Goal: Task Accomplishment & Management: Manage account settings

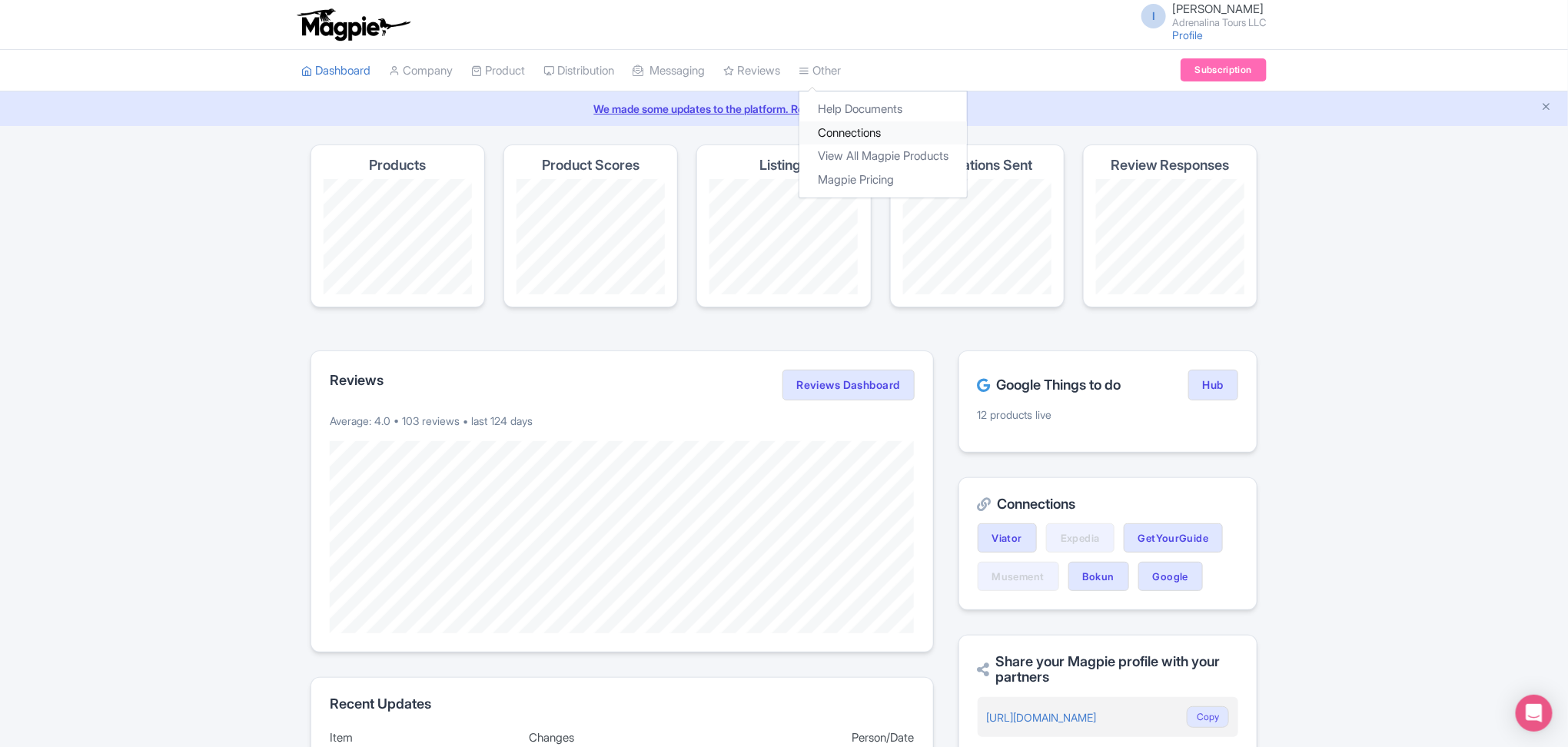
click at [869, 140] on link "Connections" at bounding box center [883, 133] width 167 height 24
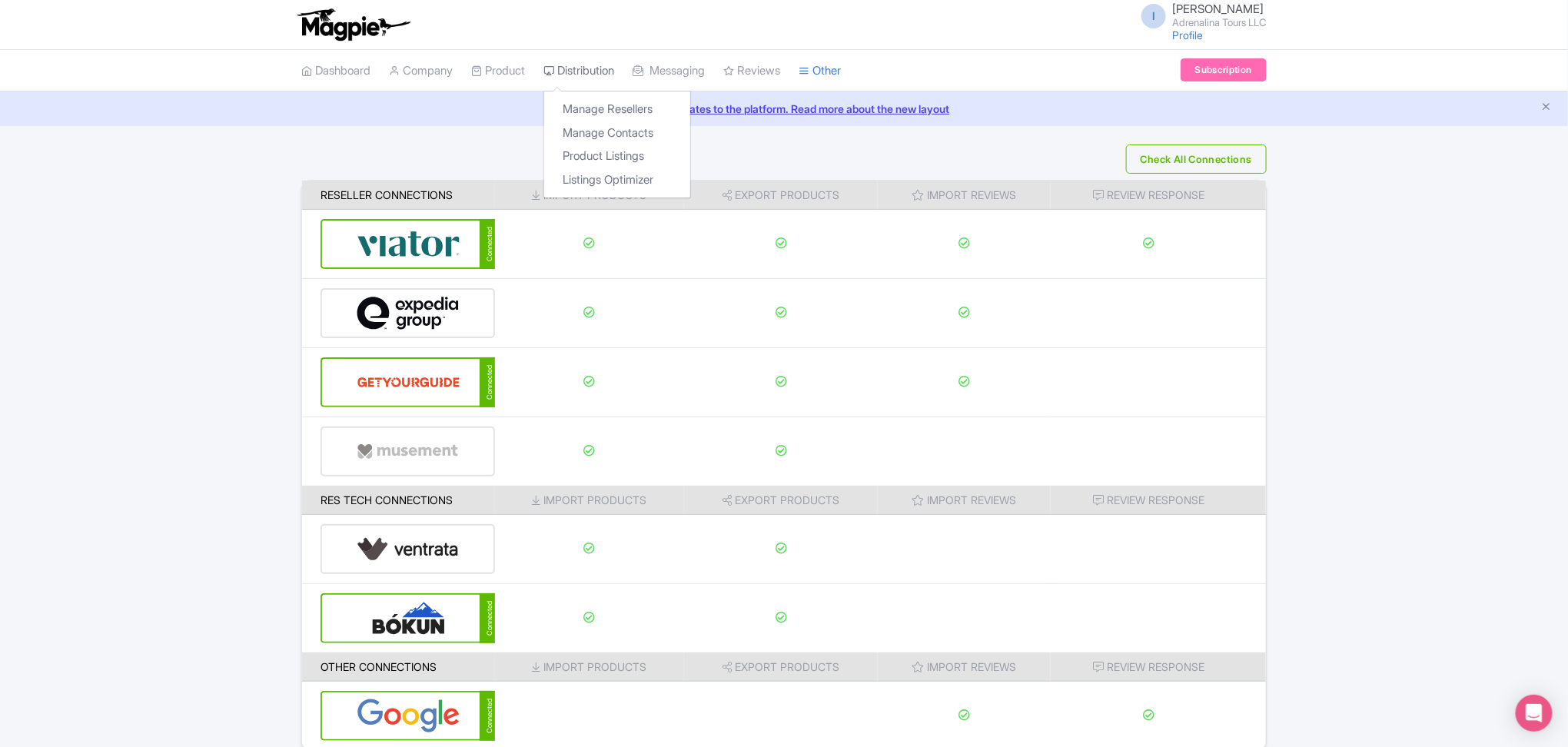
click at [595, 76] on link "Distribution" at bounding box center [578, 71] width 71 height 43
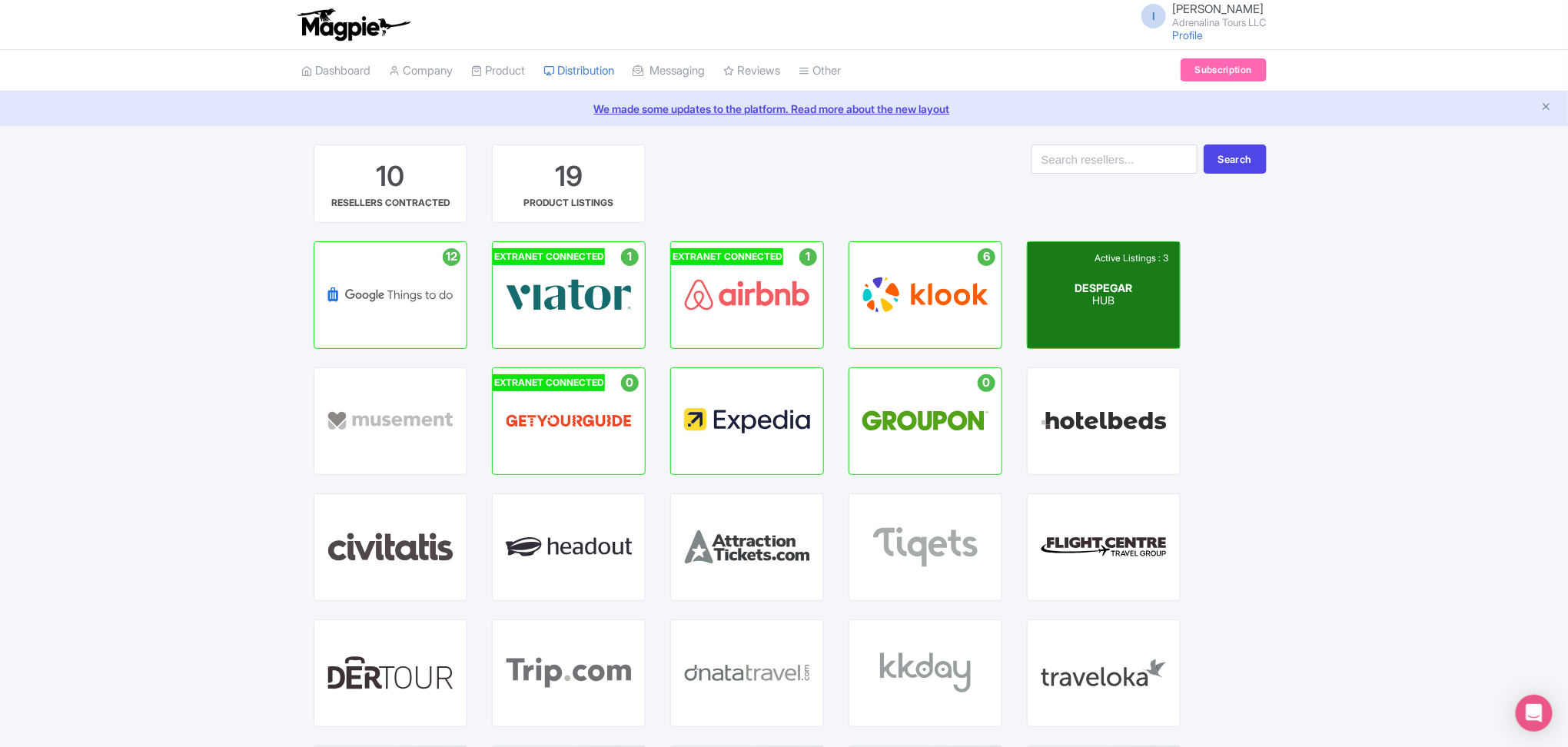
click at [1127, 323] on div "Active Listings : 3 DESPEGAR HUB" at bounding box center [1103, 295] width 152 height 106
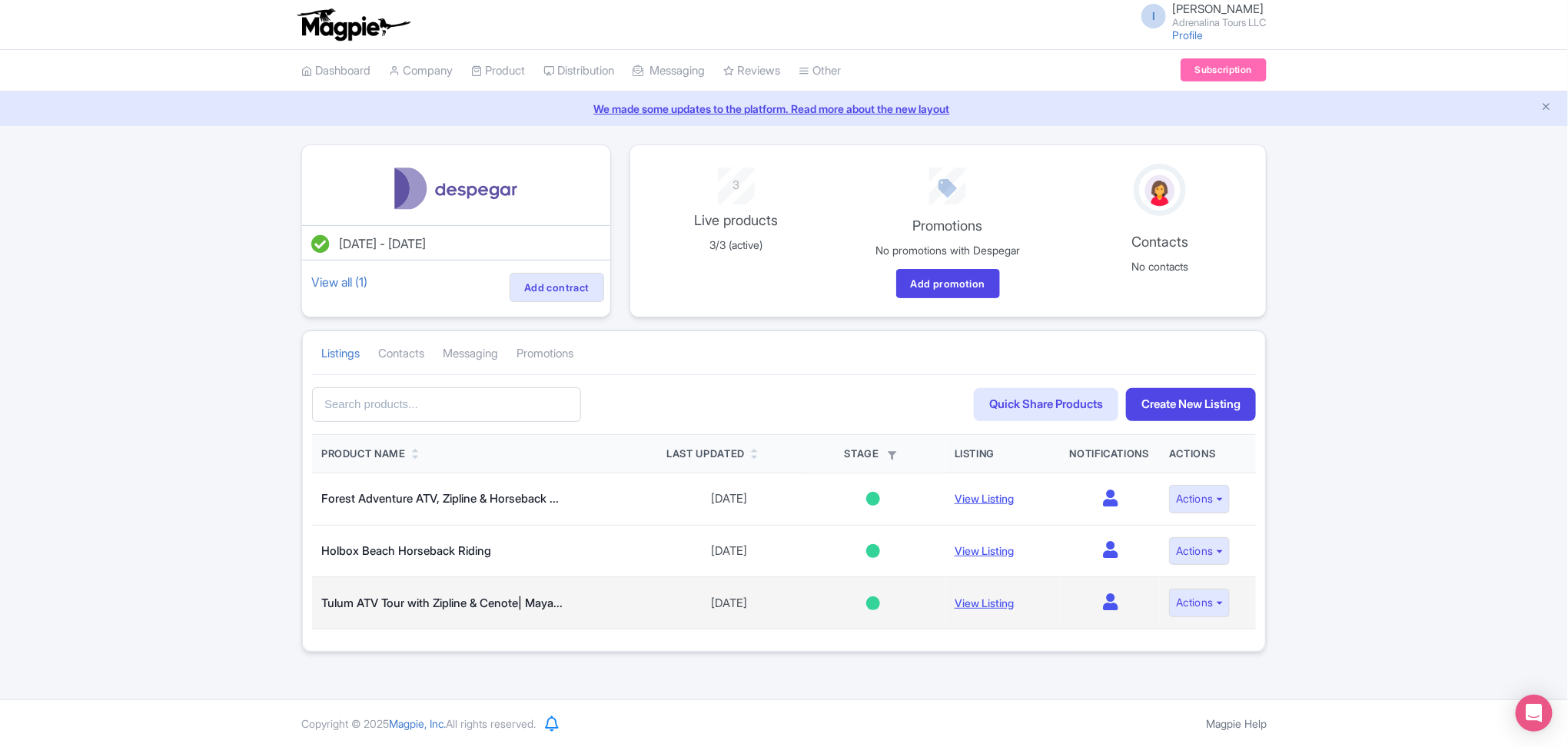
click at [870, 608] on div at bounding box center [872, 603] width 14 height 14
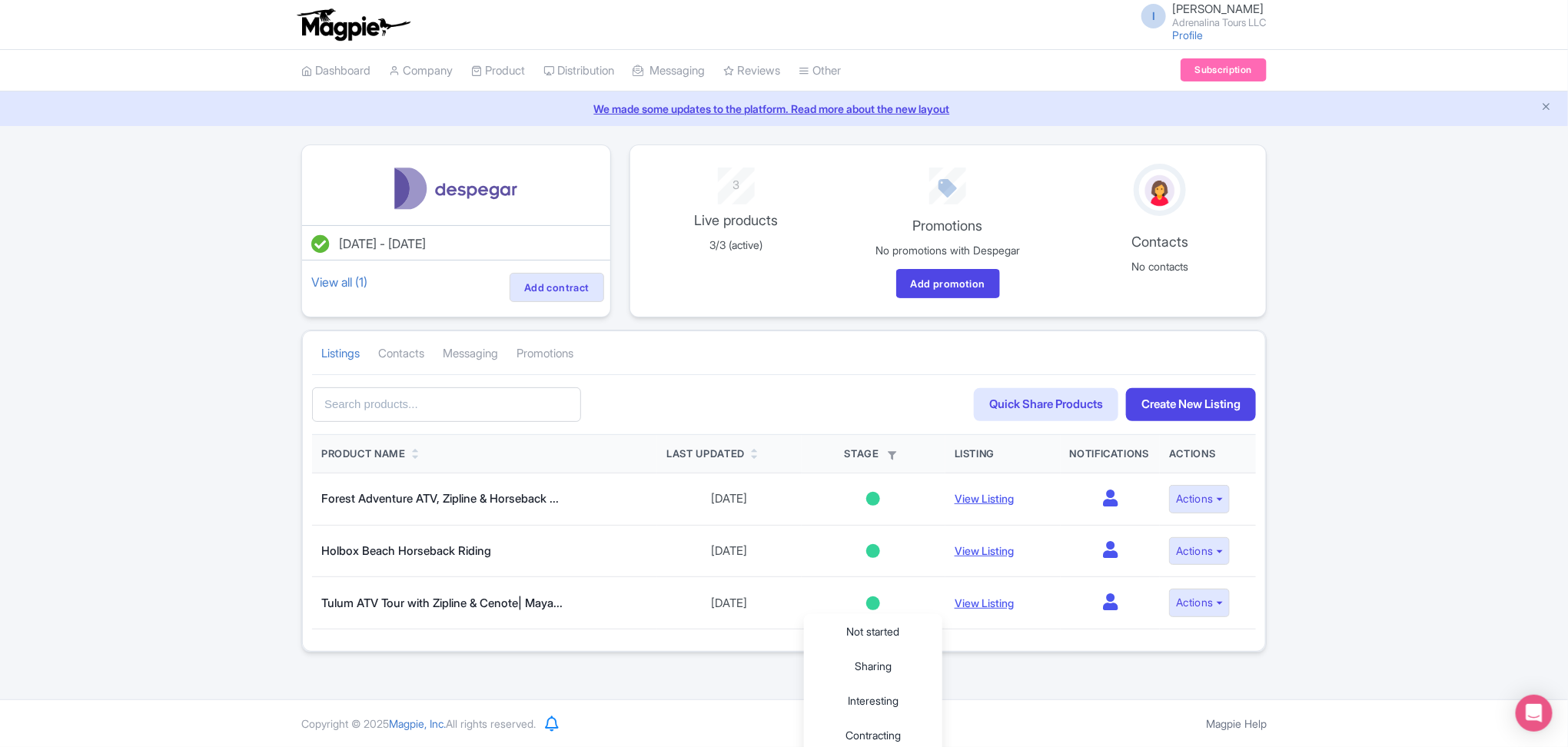
click at [1436, 382] on div "Jul 04, 2025 - Jul 04, 2026 View all (1) Add contract 3 Live products 3/3 (acti…" at bounding box center [784, 399] width 1568 height 508
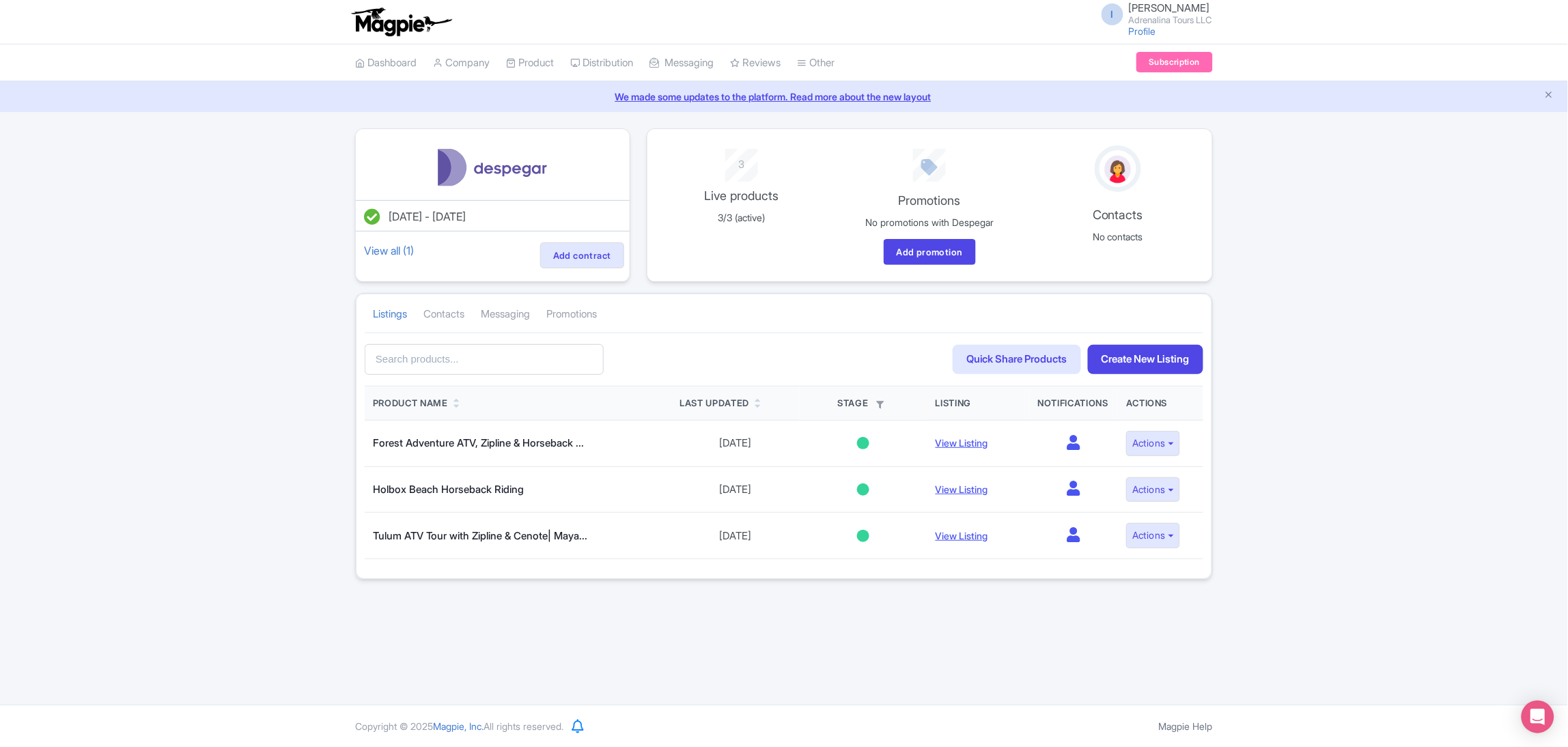
drag, startPoint x: 1342, startPoint y: 1, endPoint x: 269, endPoint y: 394, distance: 1142.7
click at [269, 394] on div "Jul 04, 2025 - Jul 04, 2026 View all (1) Add contract 3 Live products 3/3 (acti…" at bounding box center [784, 354] width 1568 height 451
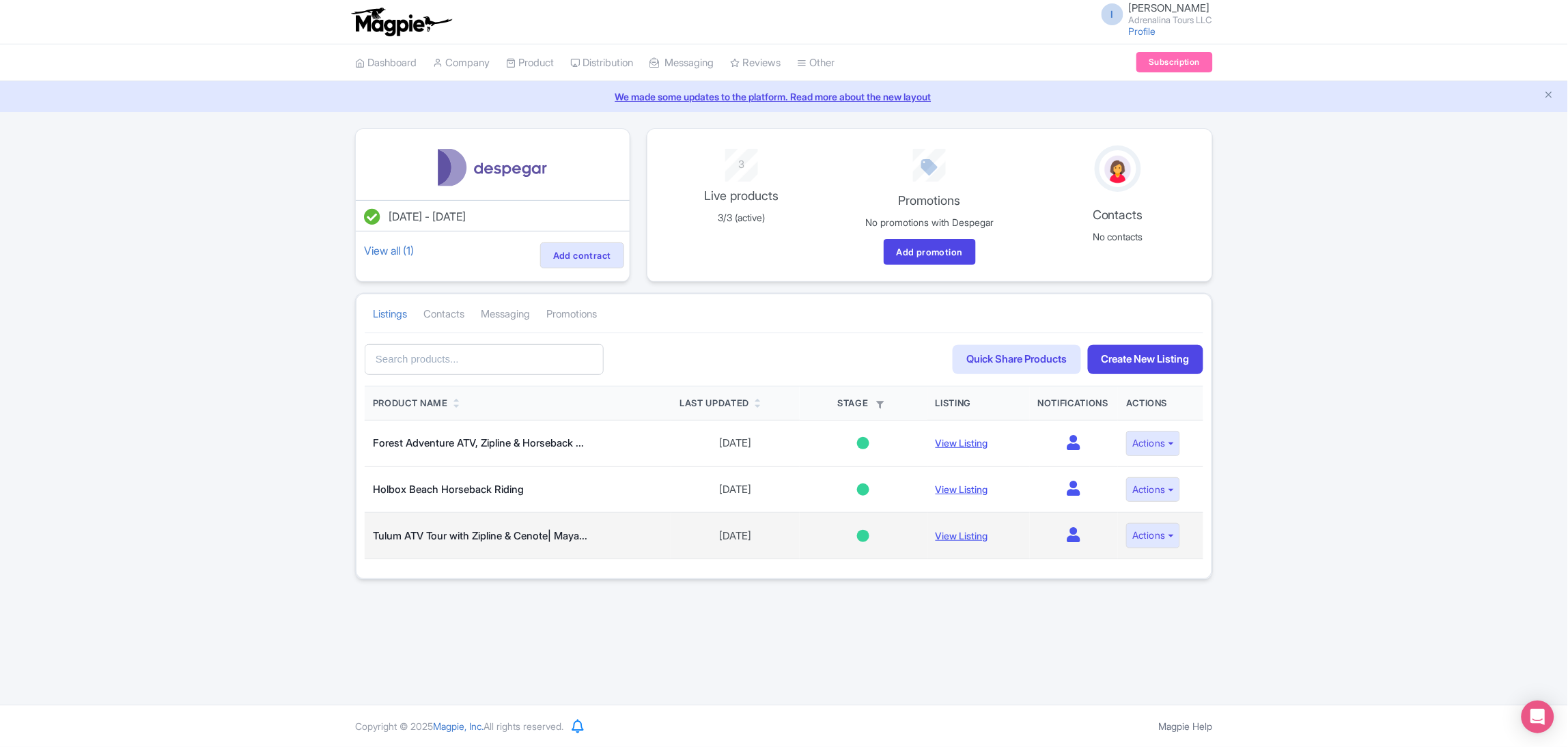
click at [866, 538] on div at bounding box center [863, 535] width 13 height 13
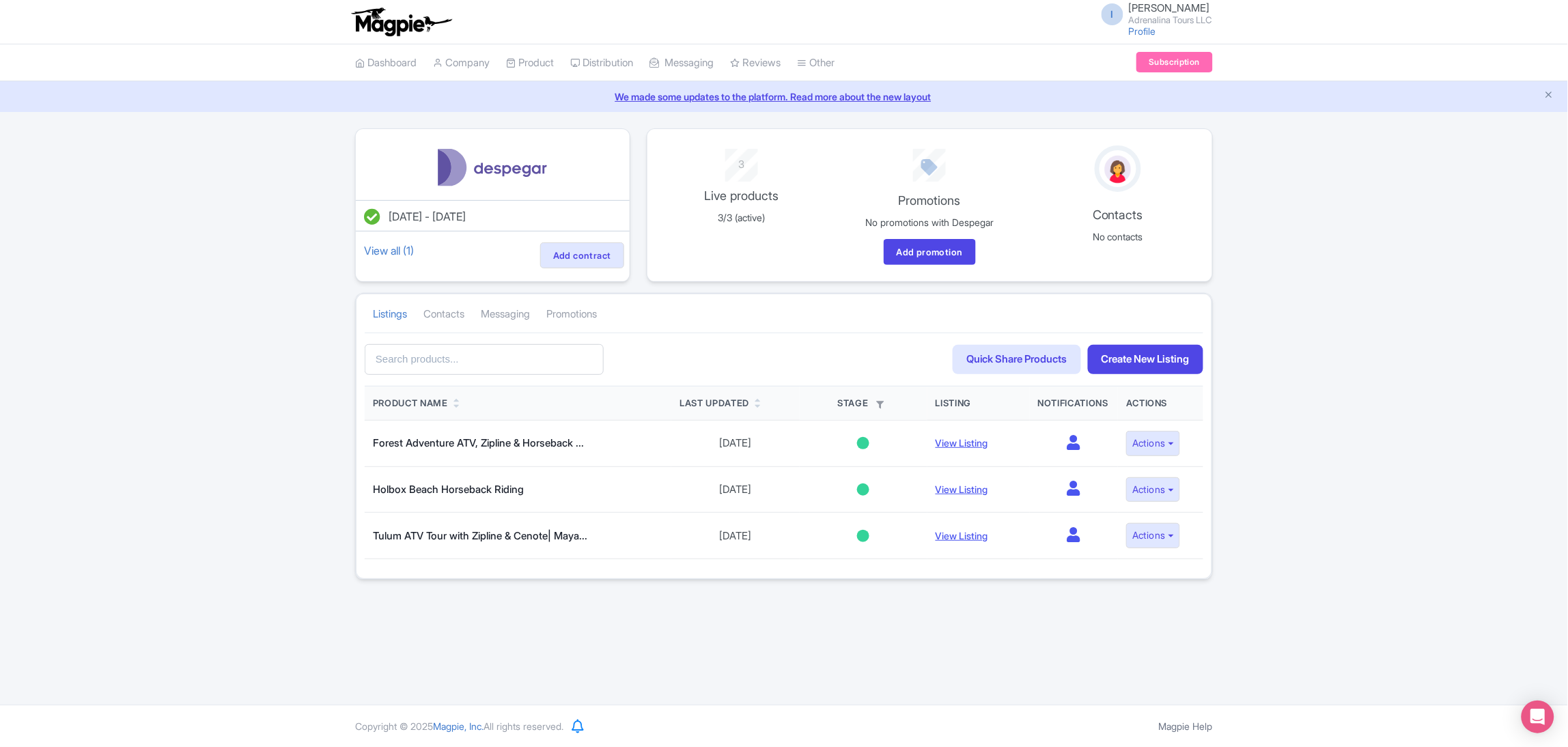
click at [1308, 429] on div "Jul 04, 2025 - Jul 04, 2026 View all (1) Add contract 3 Live products 3/3 (acti…" at bounding box center [784, 354] width 1568 height 451
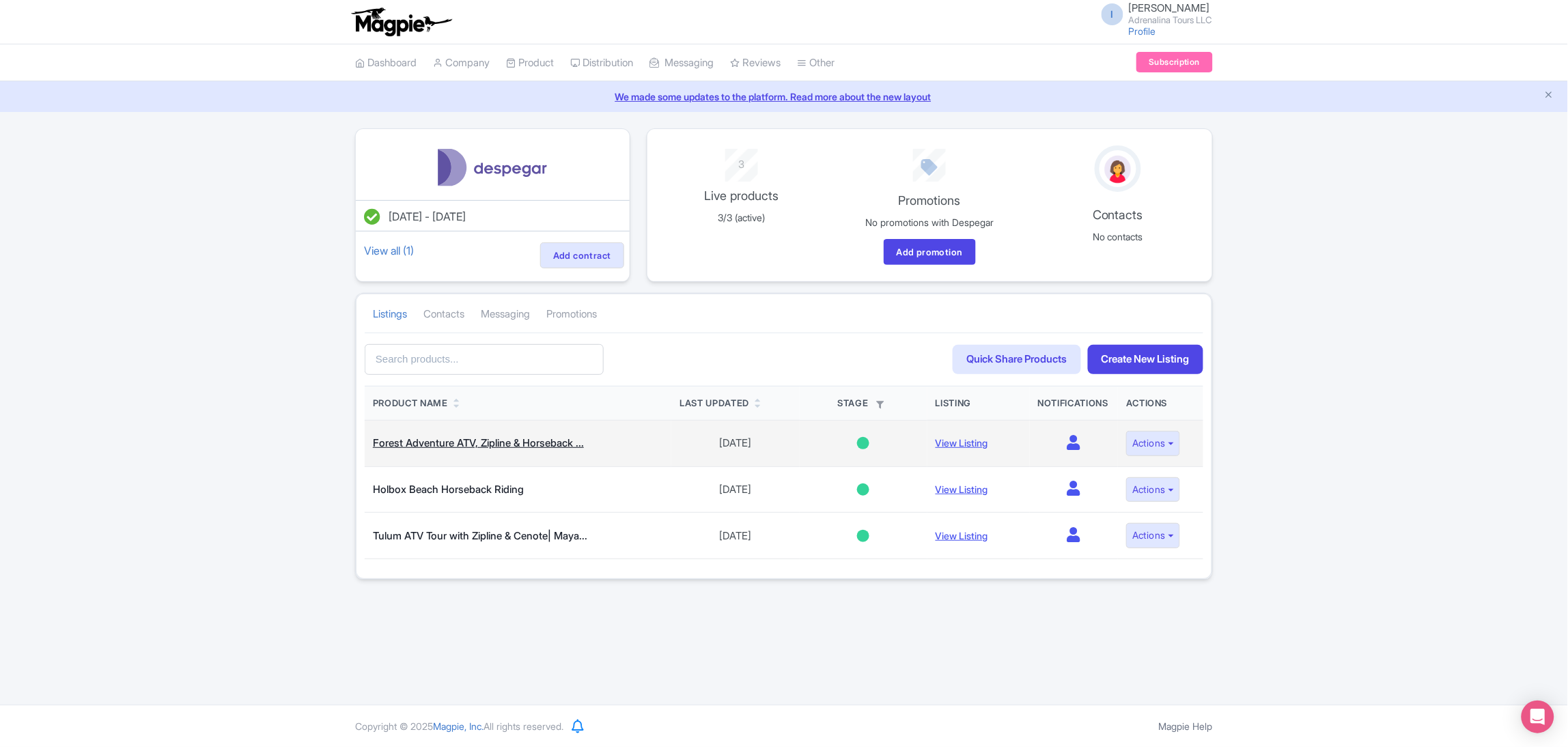
click at [463, 438] on link "Forest Adventure ATV, Zipline & Horseback ..." at bounding box center [478, 442] width 211 height 13
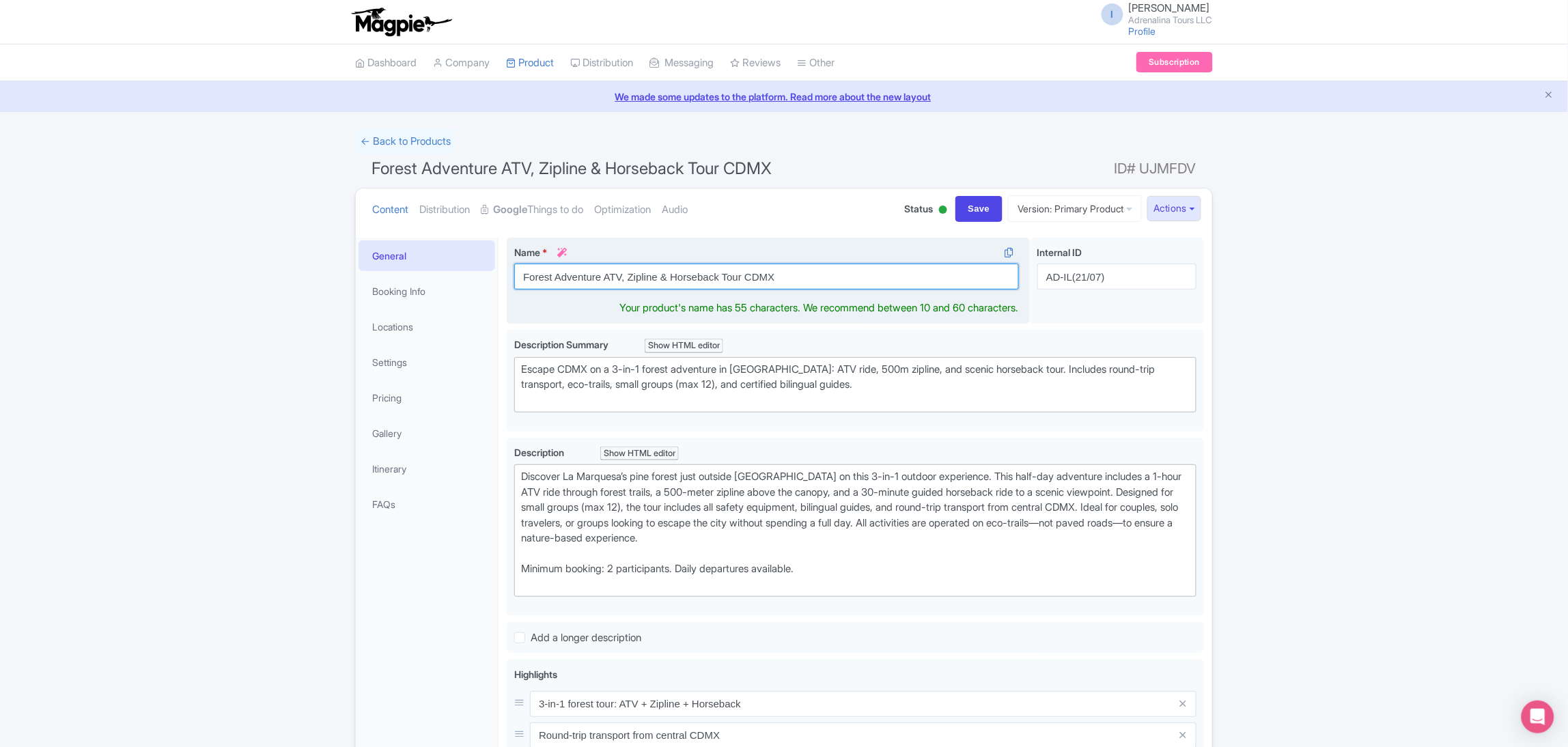
drag, startPoint x: 787, startPoint y: 281, endPoint x: 507, endPoint y: 271, distance: 280.2
click at [507, 271] on div "Name * i Forest Adventure ATV, Zipline & Horseback Tour CDMX Your product's nam…" at bounding box center [768, 281] width 523 height 87
